Goal: Transaction & Acquisition: Purchase product/service

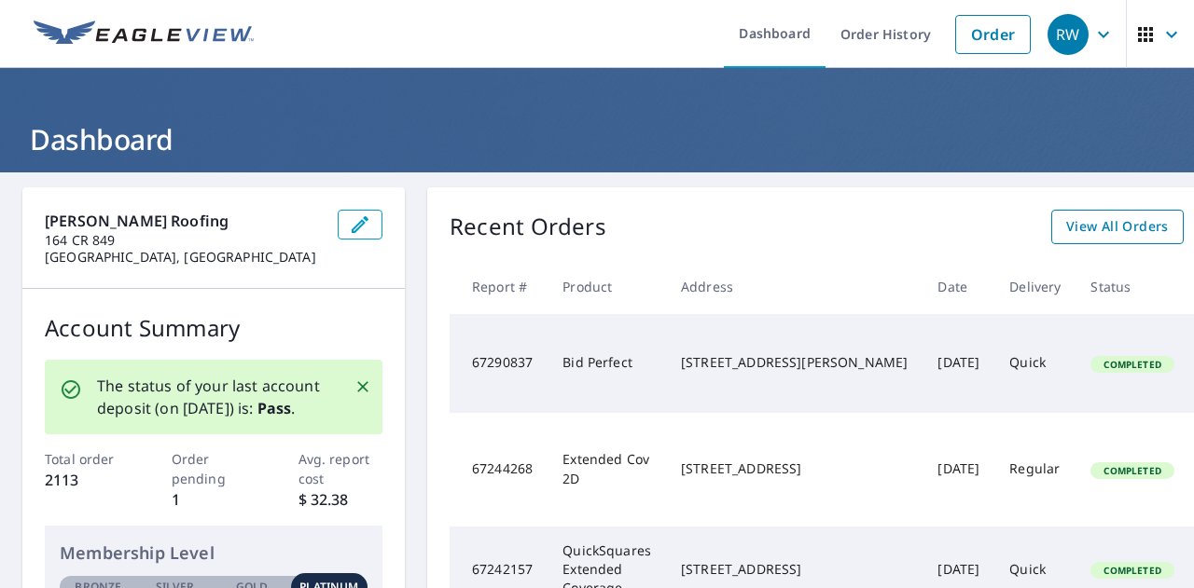
click at [1066, 228] on span "View All Orders" at bounding box center [1117, 226] width 103 height 23
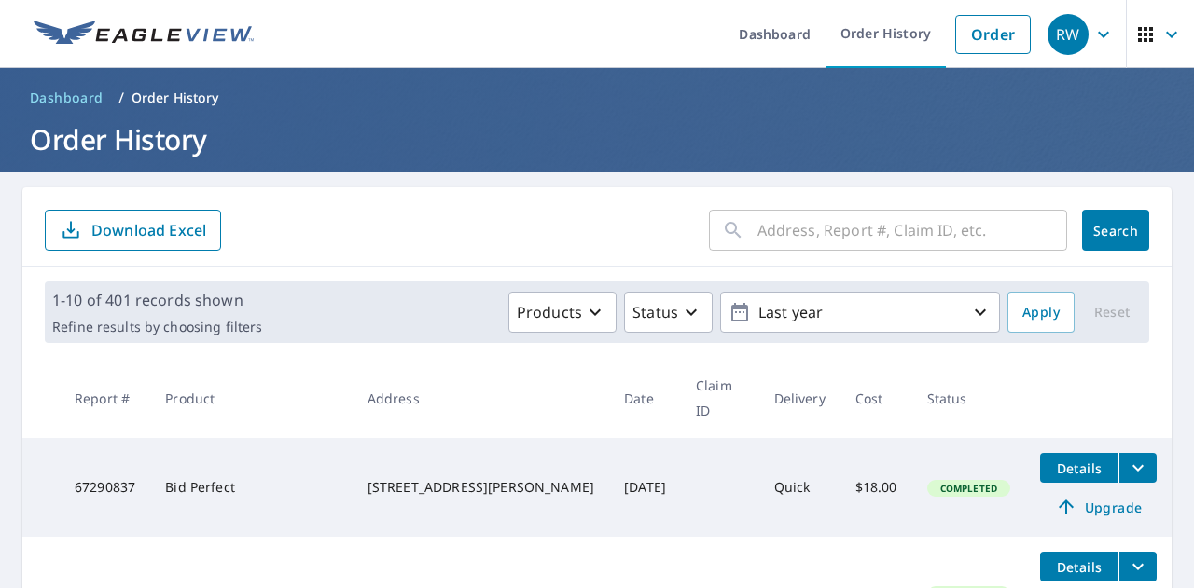
click at [776, 232] on input "text" at bounding box center [912, 230] width 310 height 52
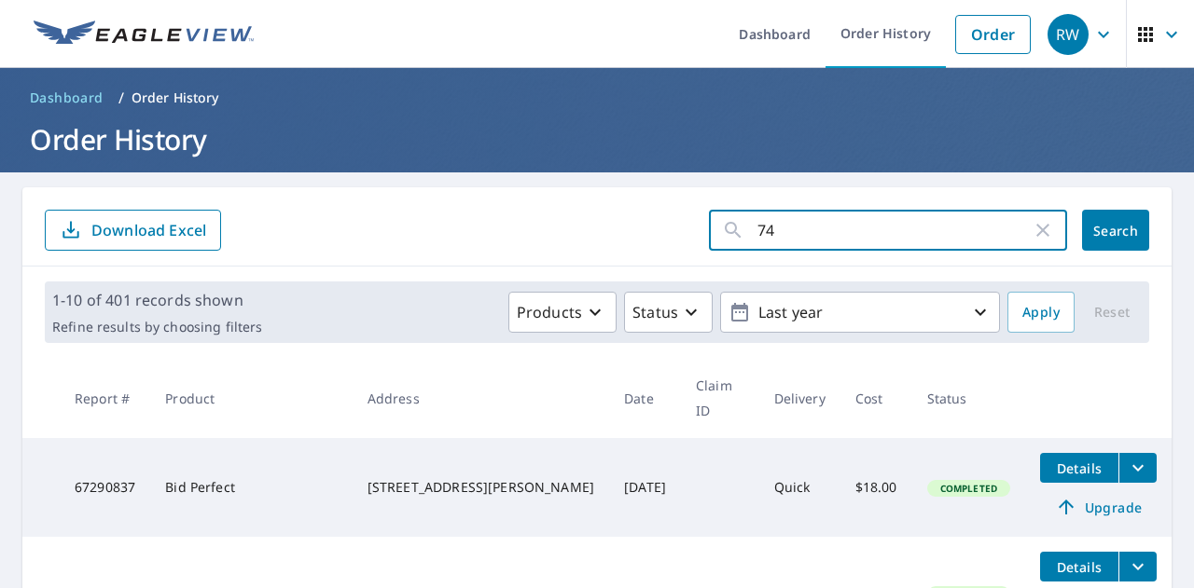
type input "7"
type input "2746"
click at [1097, 225] on span "Search" at bounding box center [1115, 231] width 37 height 18
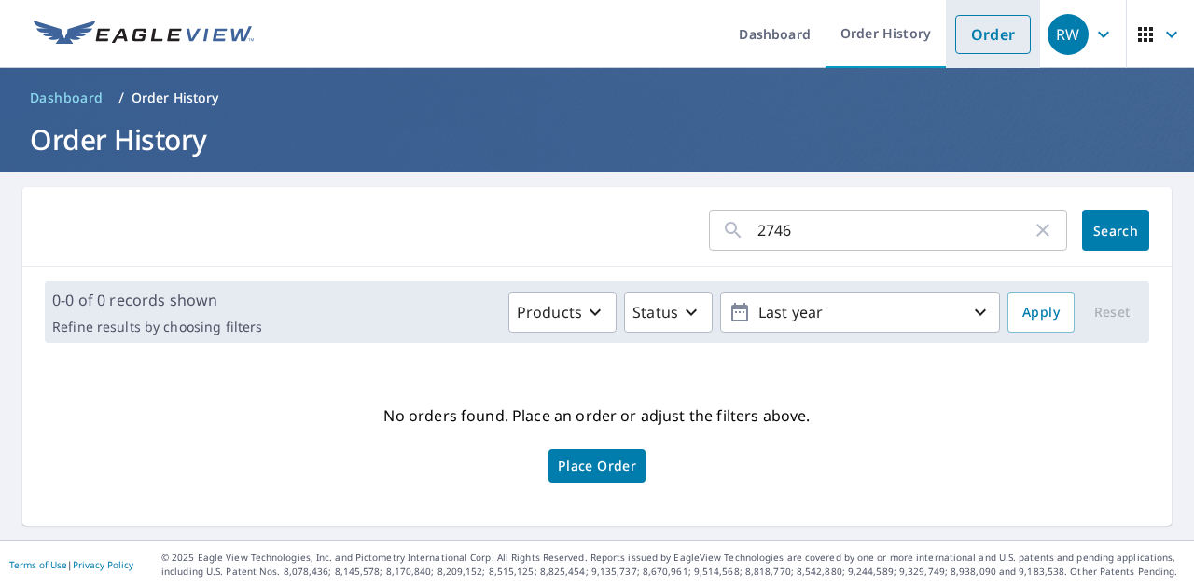
click at [962, 25] on link "Order" at bounding box center [993, 34] width 76 height 39
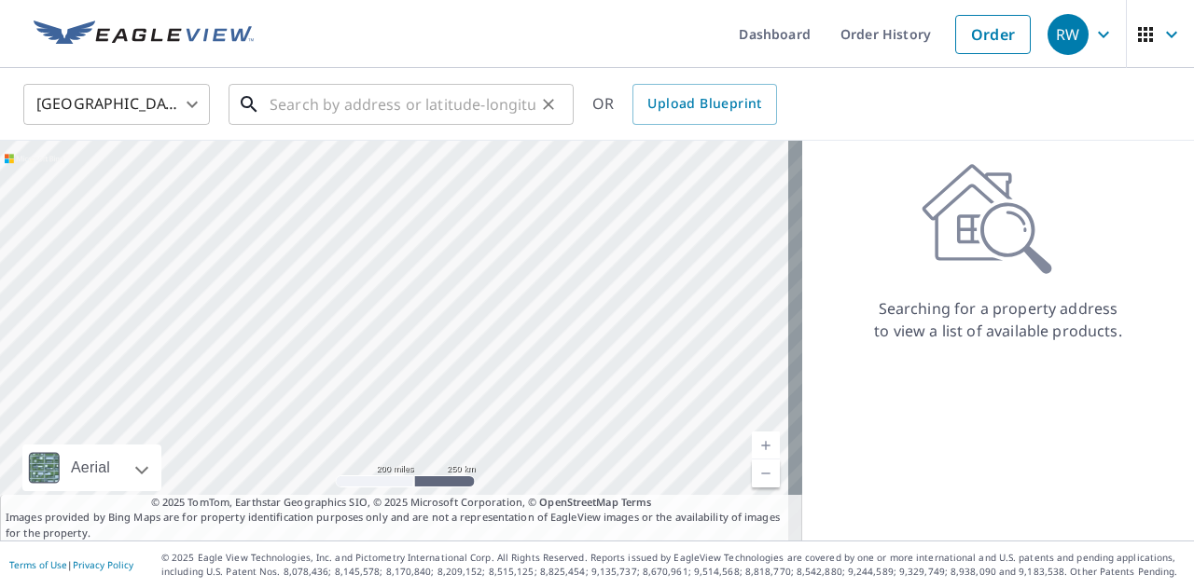
click at [370, 115] on input "text" at bounding box center [402, 104] width 266 height 52
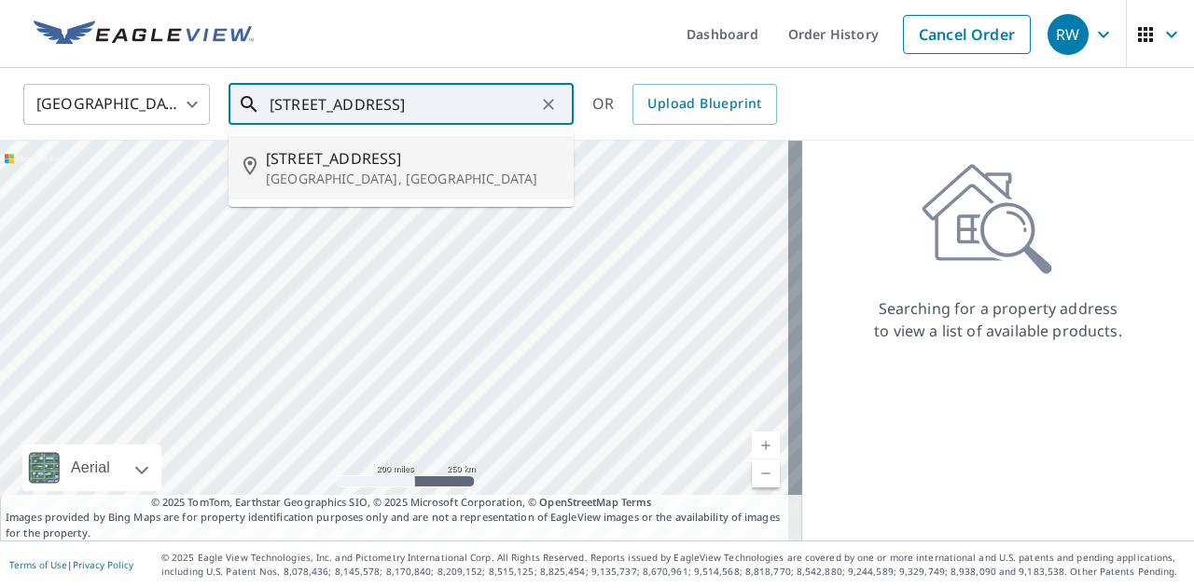
click at [336, 154] on span "[STREET_ADDRESS]" at bounding box center [412, 158] width 293 height 22
type input "[STREET_ADDRESS]"
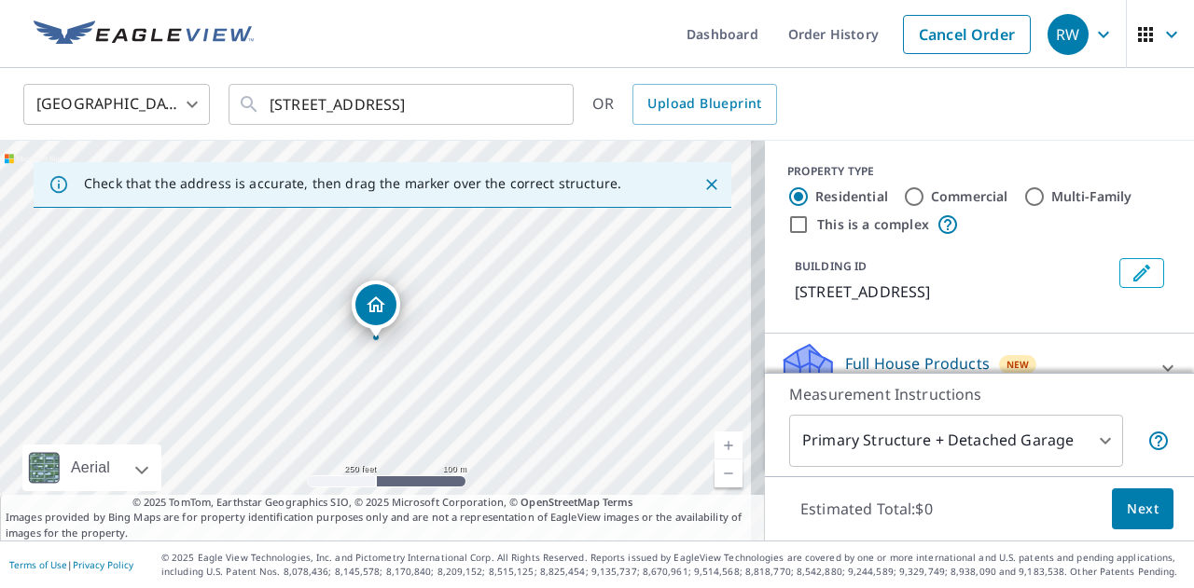
click at [1139, 516] on span "Next" at bounding box center [1142, 509] width 32 height 23
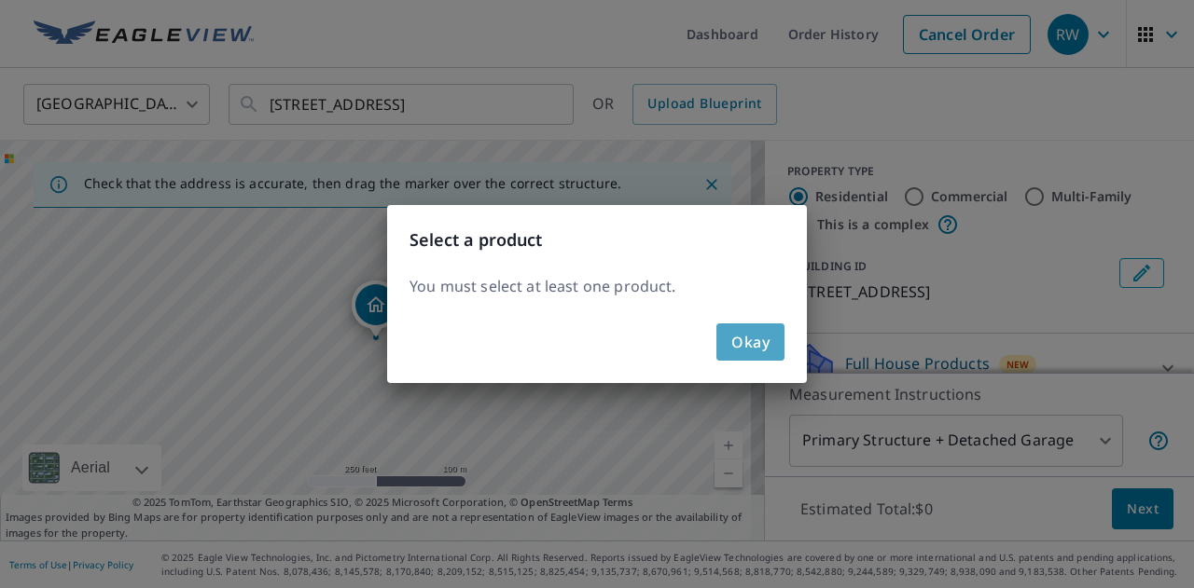
click at [750, 348] on span "Okay" at bounding box center [750, 342] width 38 height 26
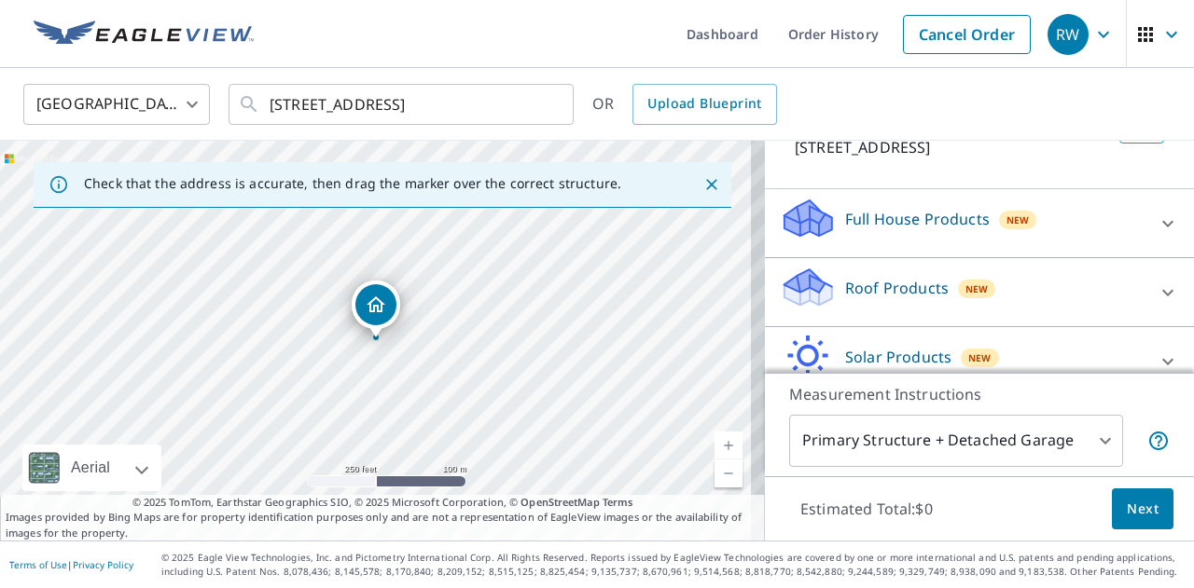
scroll to position [186, 0]
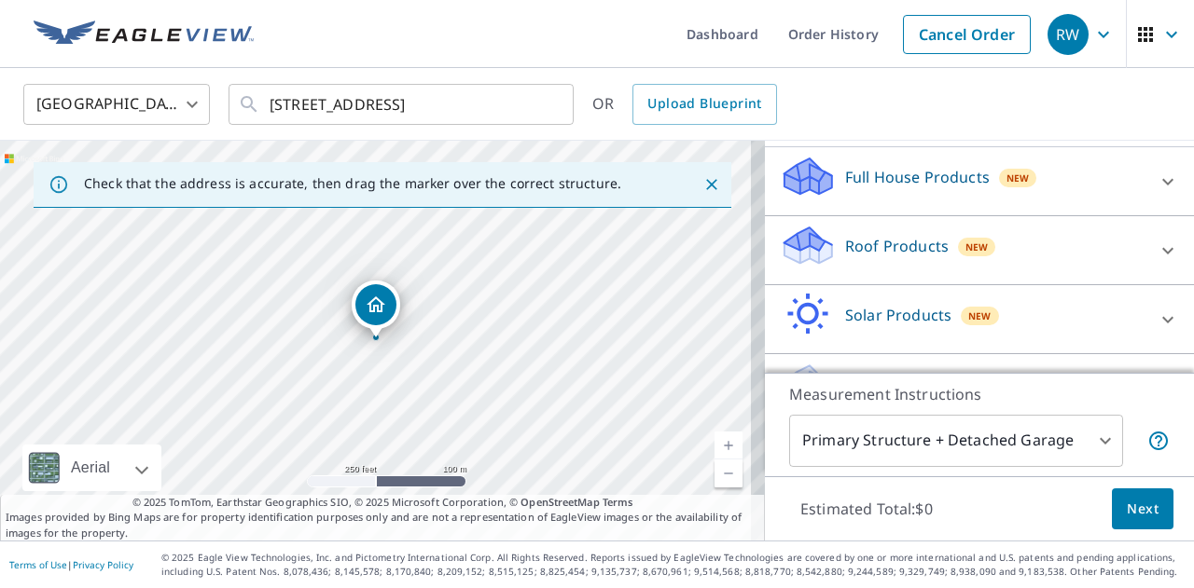
click at [1156, 193] on icon at bounding box center [1167, 182] width 22 height 22
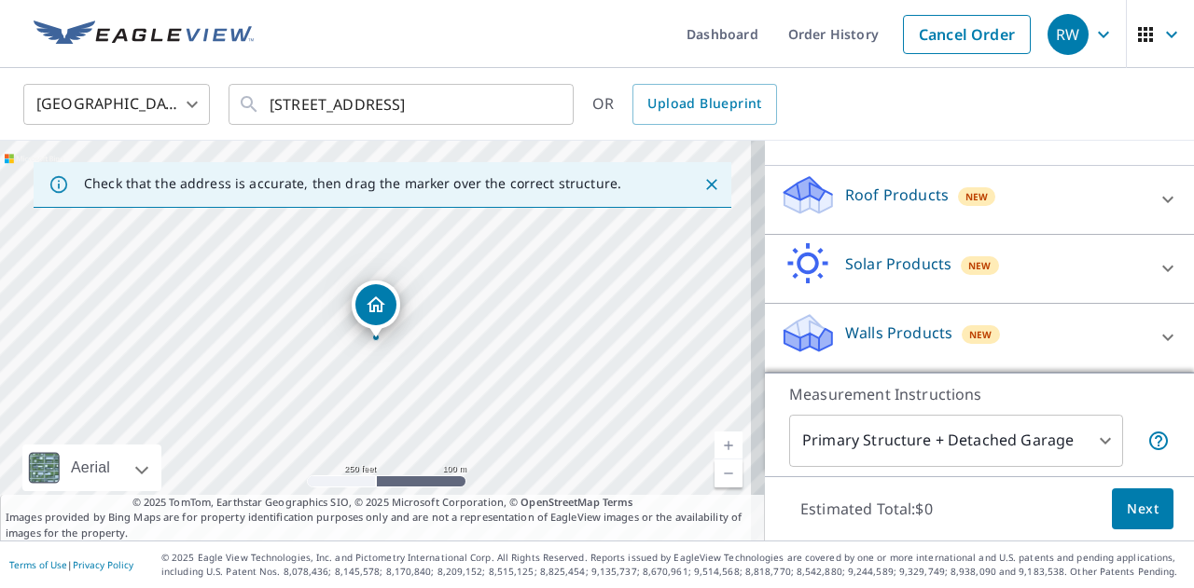
scroll to position [310, 0]
click at [1156, 206] on icon at bounding box center [1167, 199] width 22 height 22
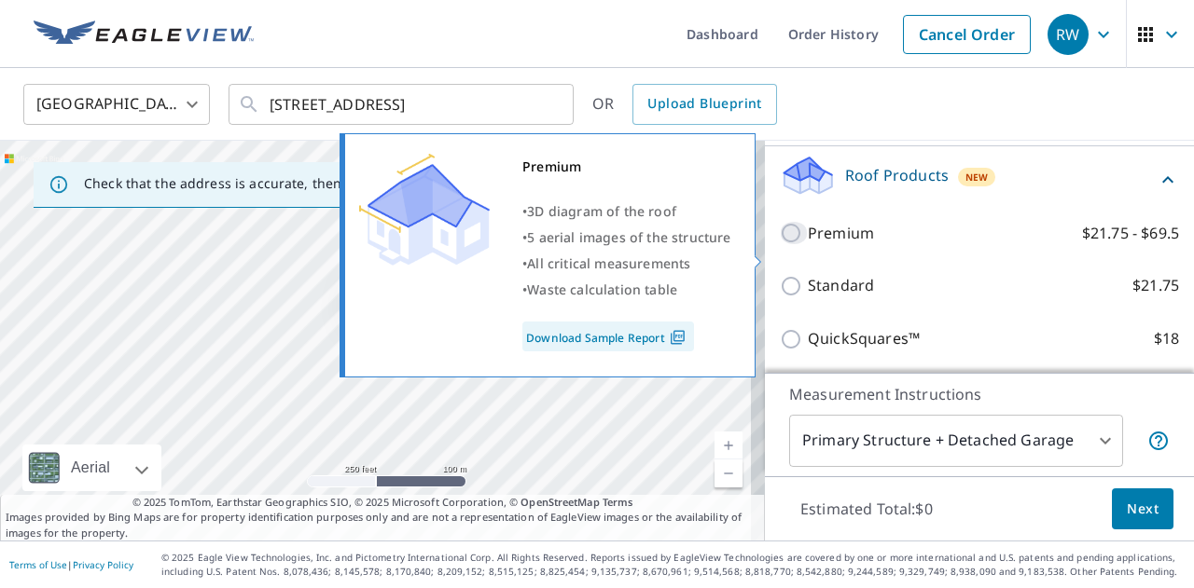
click at [782, 244] on input "Premium $21.75 - $69.5" at bounding box center [794, 233] width 28 height 22
checkbox input "true"
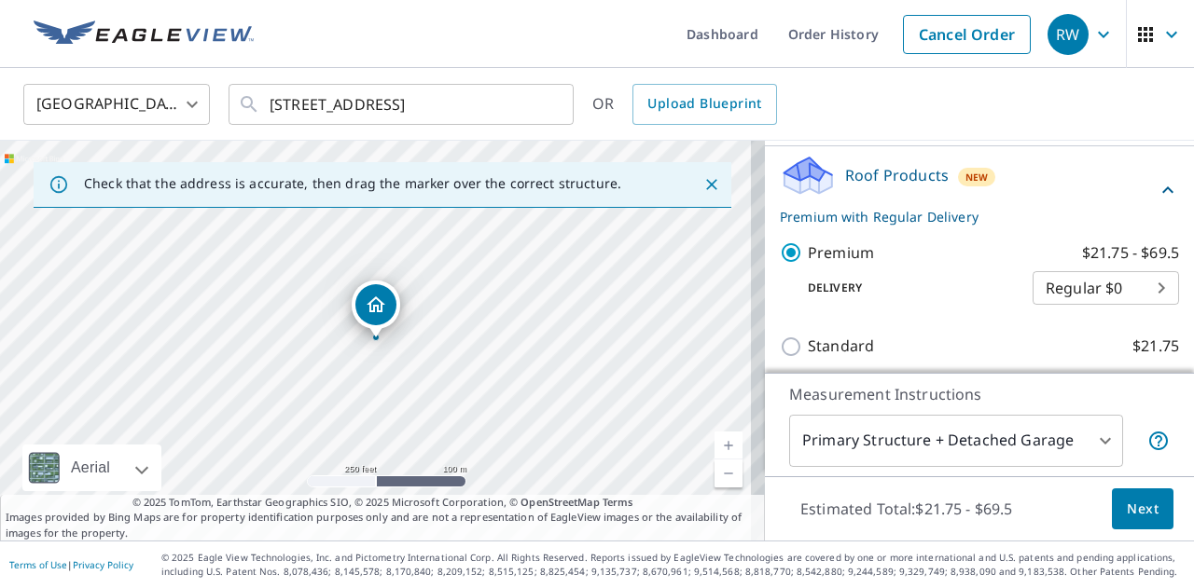
scroll to position [403, 0]
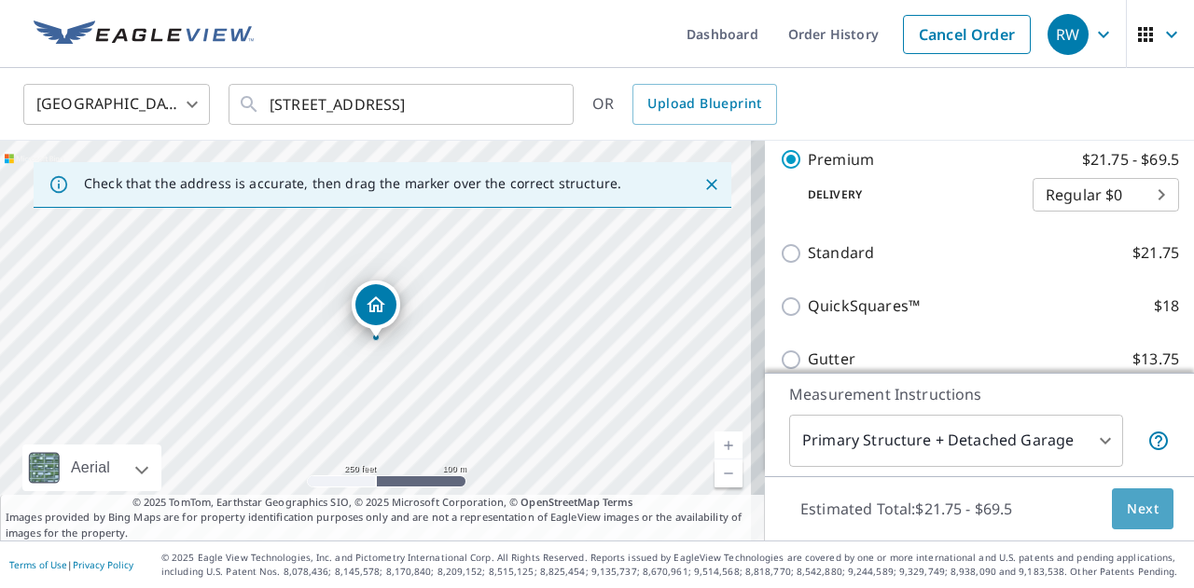
click at [1149, 506] on button "Next" at bounding box center [1142, 510] width 62 height 42
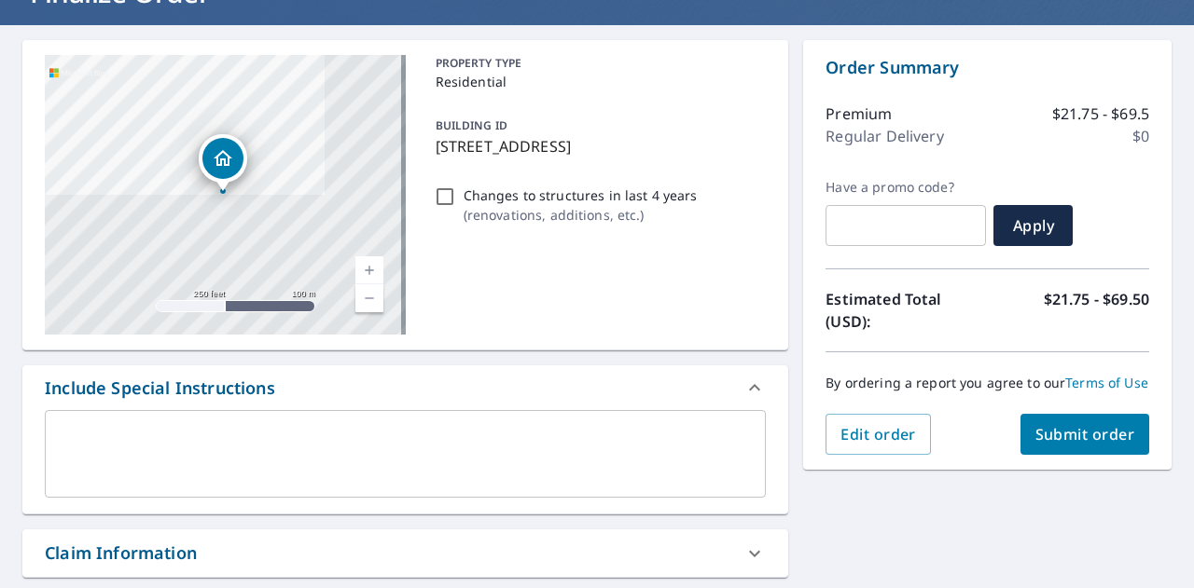
scroll to position [280, 0]
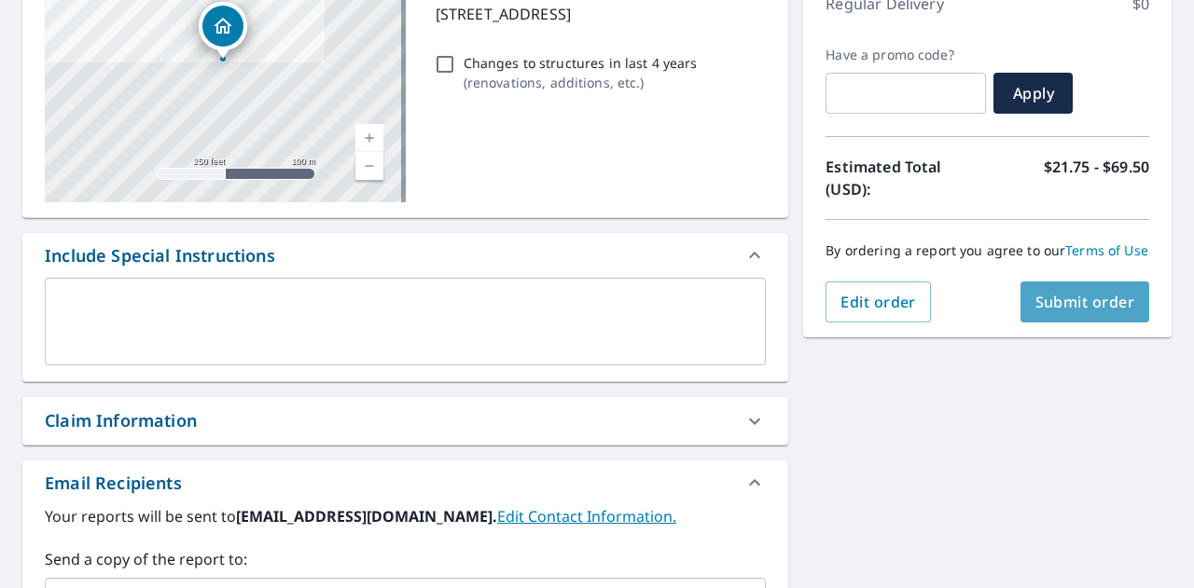
click at [1070, 323] on button "Submit order" at bounding box center [1085, 302] width 130 height 41
checkbox input "true"
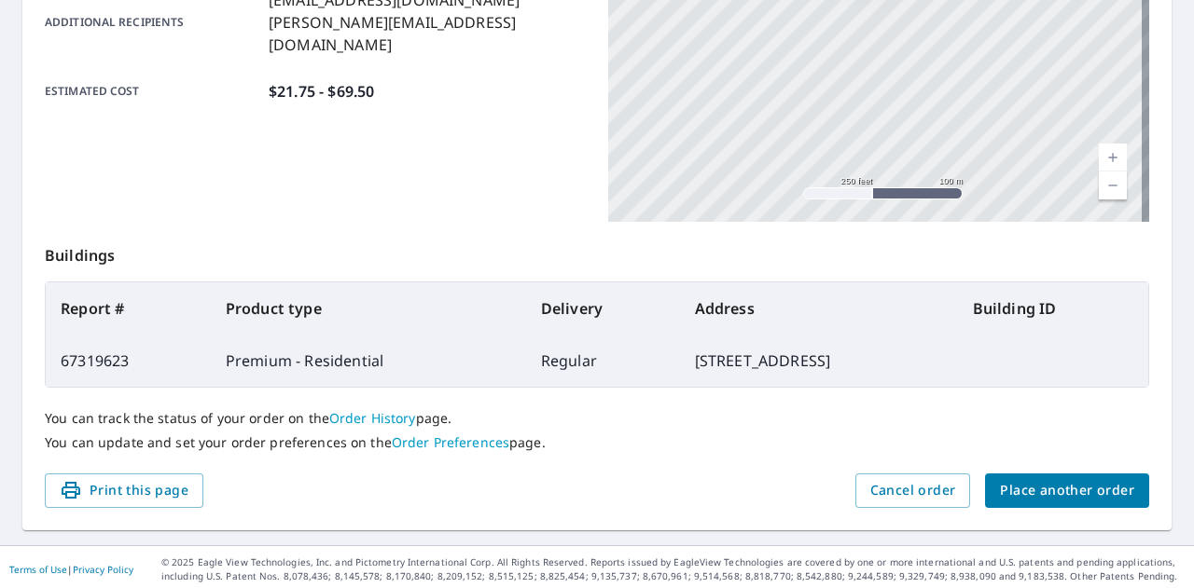
scroll to position [507, 0]
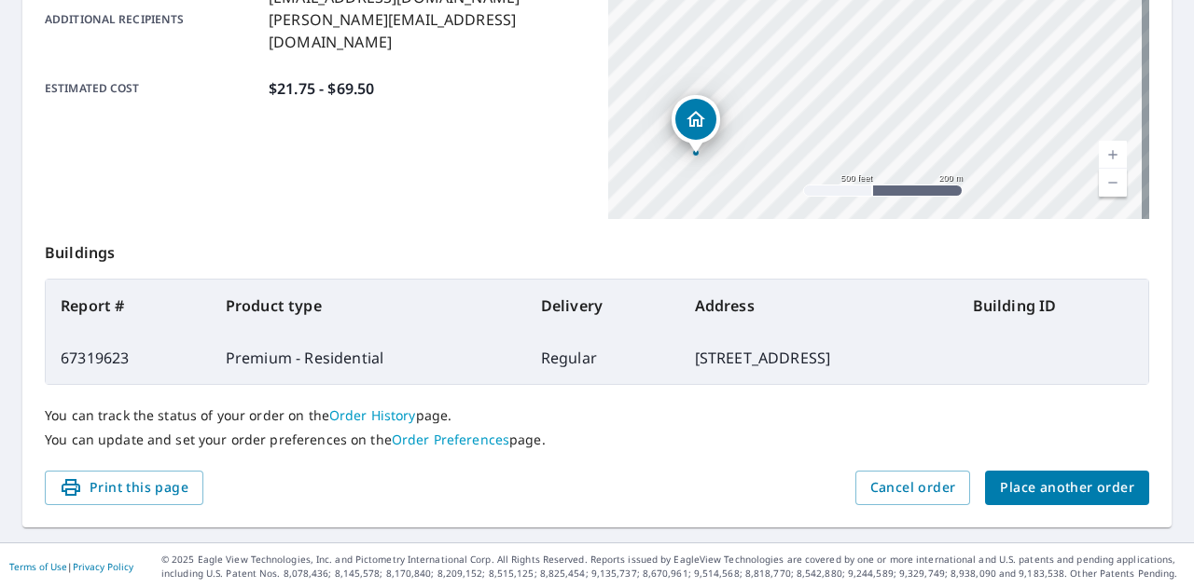
drag, startPoint x: 739, startPoint y: 143, endPoint x: 809, endPoint y: 137, distance: 70.2
drag, startPoint x: 783, startPoint y: 130, endPoint x: 1005, endPoint y: -79, distance: 304.8
click at [1005, 0] on html "RW RW Dashboard Order History Order RW Order Submitted Order details Product ty…" at bounding box center [597, 294] width 1194 height 588
drag, startPoint x: 840, startPoint y: 69, endPoint x: 1050, endPoint y: 35, distance: 212.6
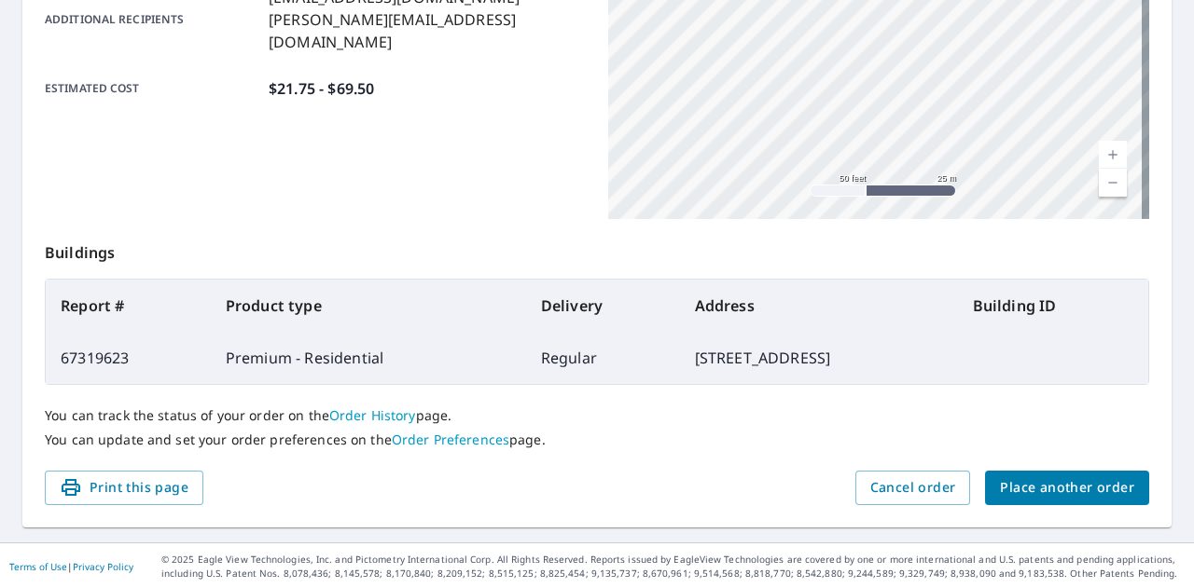
click at [1145, 8] on div "Order details Product type Premium - Residential Delivery method Regular Delive…" at bounding box center [596, 104] width 1149 height 848
drag, startPoint x: 997, startPoint y: 69, endPoint x: 1152, endPoint y: 48, distance: 156.3
click at [1152, 48] on div "Order details Product type Premium - Residential Delivery method Regular Delive…" at bounding box center [596, 104] width 1149 height 848
